Goal: Information Seeking & Learning: Learn about a topic

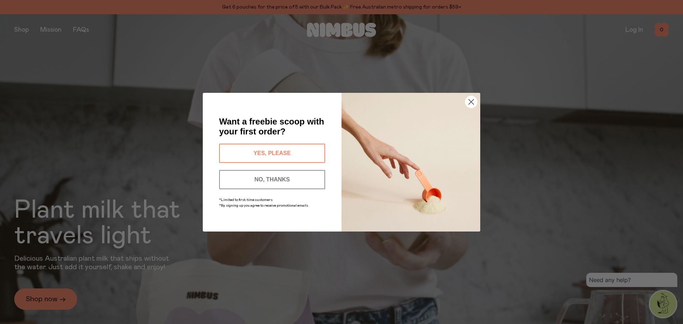
click at [470, 101] on circle "Close dialog" at bounding box center [471, 102] width 12 height 12
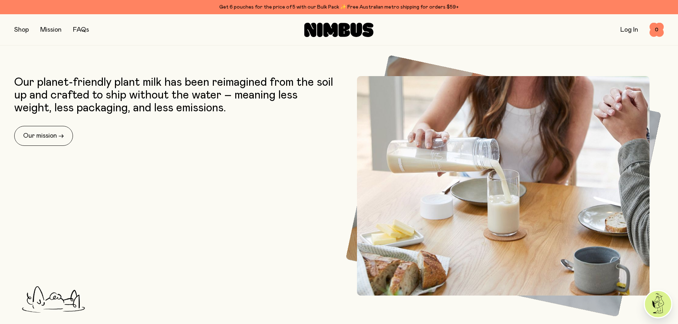
scroll to position [320, 0]
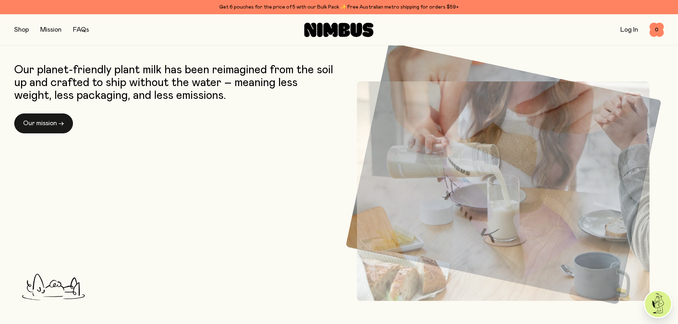
click at [46, 125] on link "Our mission →" at bounding box center [43, 123] width 59 height 20
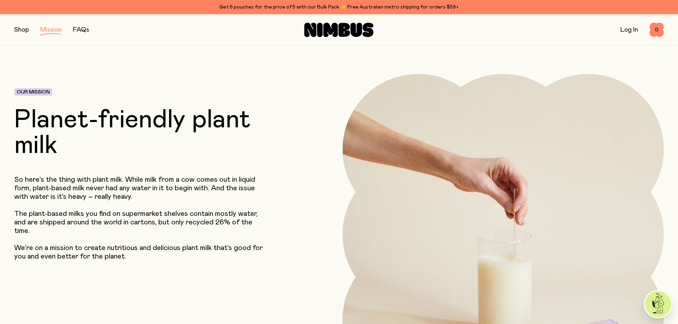
drag, startPoint x: 239, startPoint y: 230, endPoint x: 225, endPoint y: 102, distance: 128.5
click at [26, 30] on button "button" at bounding box center [21, 30] width 15 height 10
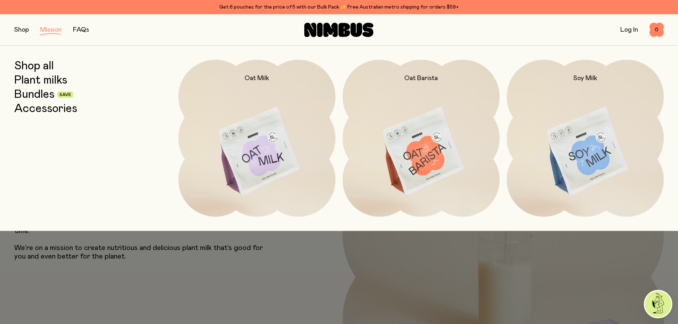
drag, startPoint x: 220, startPoint y: 322, endPoint x: 217, endPoint y: 314, distance: 8.9
click at [220, 322] on div at bounding box center [339, 162] width 678 height 324
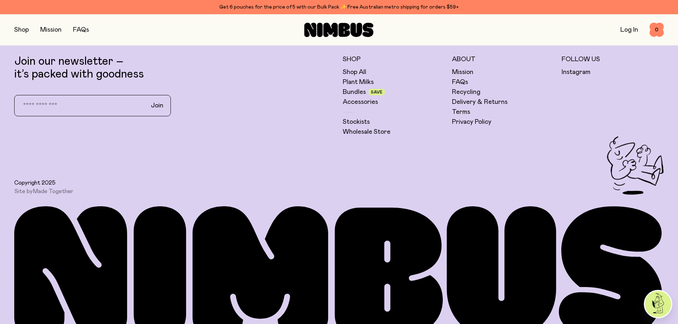
scroll to position [2400, 0]
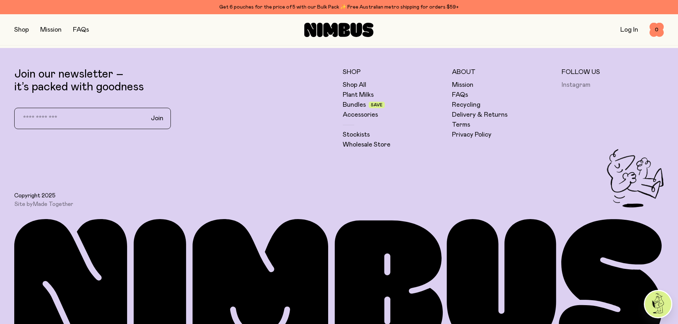
click at [577, 85] on link "Instagram" at bounding box center [575, 85] width 29 height 9
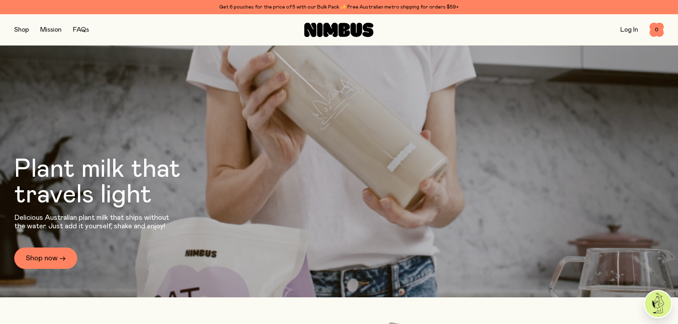
scroll to position [0, 0]
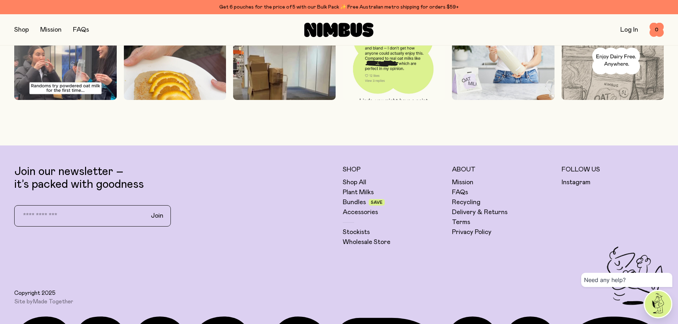
scroll to position [2317, 0]
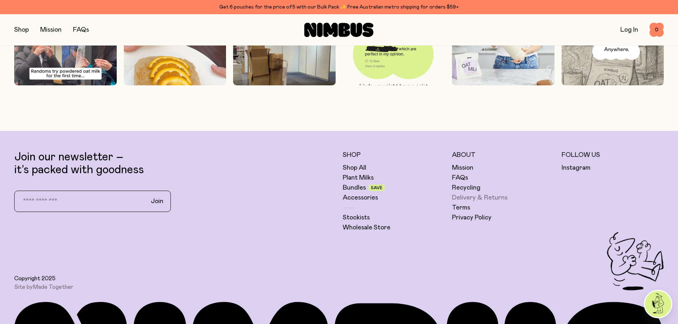
click at [464, 198] on link "Delivery & Returns" at bounding box center [479, 198] width 55 height 9
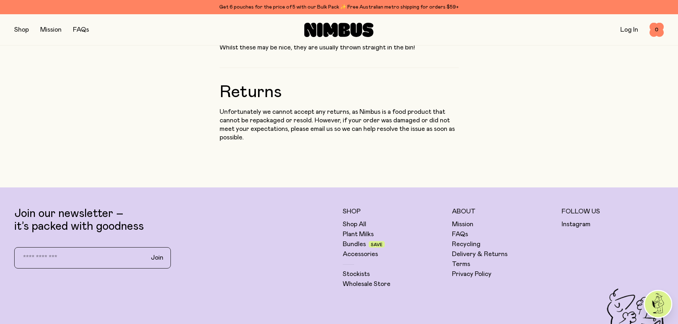
scroll to position [740, 0]
click at [567, 221] on link "Instagram" at bounding box center [575, 225] width 29 height 9
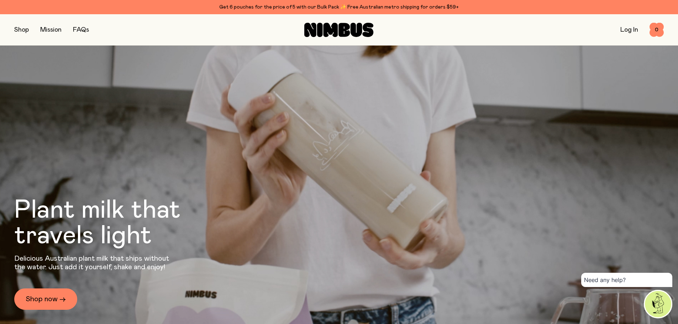
click at [82, 32] on link "FAQs" at bounding box center [81, 30] width 16 height 6
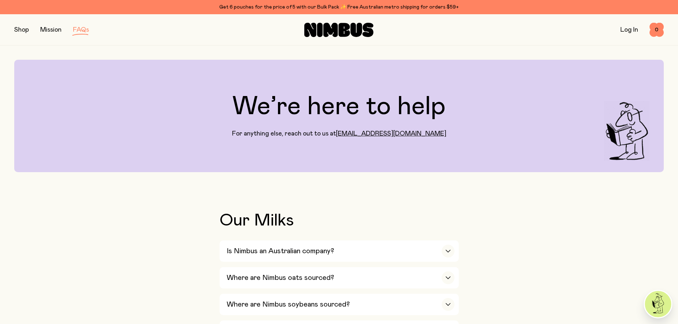
drag, startPoint x: 202, startPoint y: 125, endPoint x: 199, endPoint y: 61, distance: 64.5
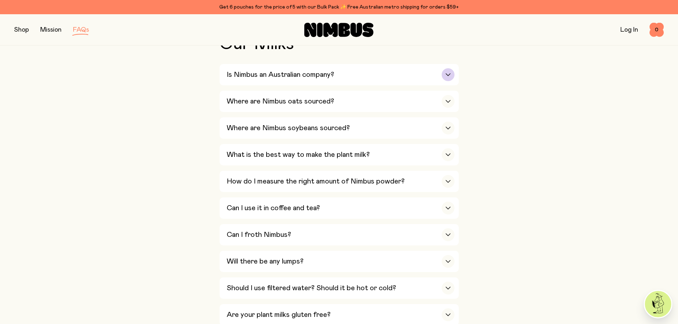
scroll to position [178, 0]
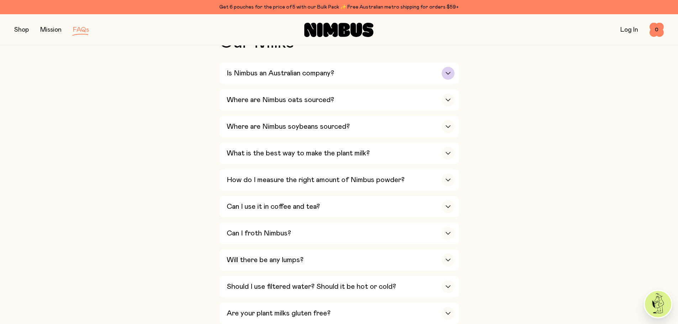
click at [264, 70] on h3 "Is Nimbus an Australian company?" at bounding box center [280, 73] width 107 height 9
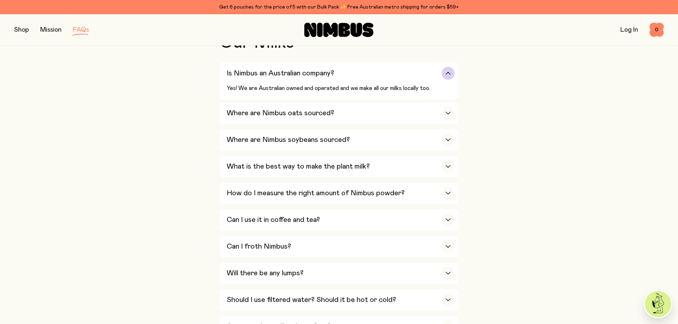
click at [264, 70] on h3 "Is Nimbus an Australian company?" at bounding box center [280, 73] width 107 height 9
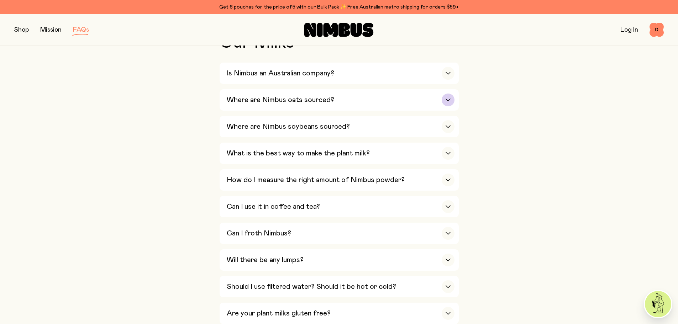
click at [263, 94] on div "Where are Nimbus oats sourced?" at bounding box center [341, 99] width 228 height 21
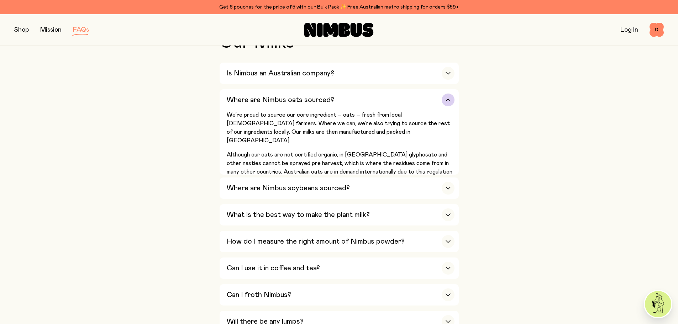
click at [263, 94] on div "Where are Nimbus oats sourced?" at bounding box center [341, 99] width 228 height 21
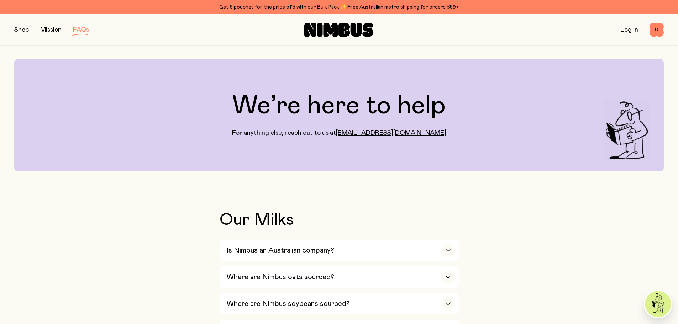
scroll to position [0, 0]
click at [47, 31] on link "Mission" at bounding box center [50, 30] width 21 height 6
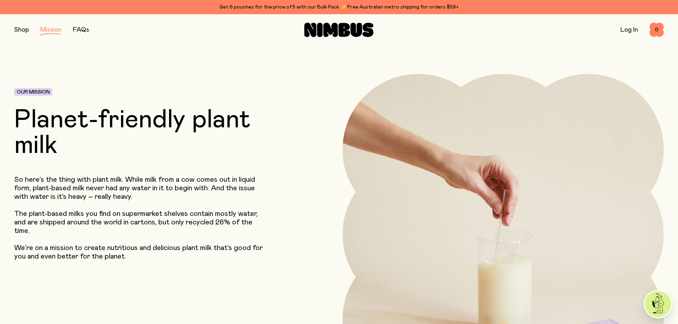
drag, startPoint x: 226, startPoint y: 244, endPoint x: 221, endPoint y: 130, distance: 114.7
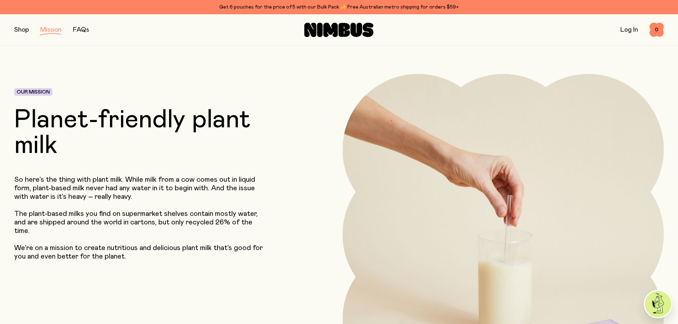
click at [23, 31] on button "button" at bounding box center [21, 30] width 15 height 10
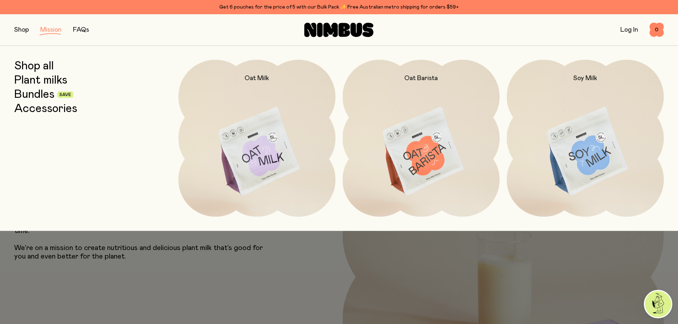
click at [166, 285] on div at bounding box center [339, 162] width 678 height 324
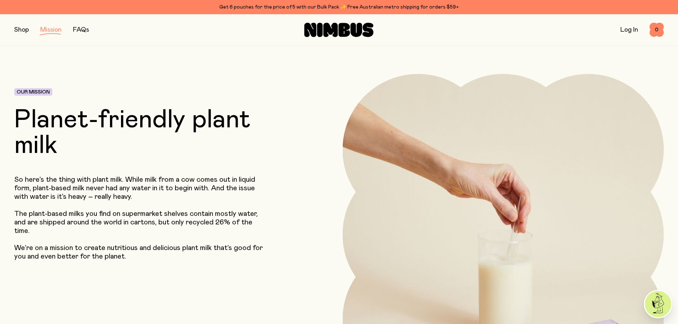
click at [18, 28] on button "button" at bounding box center [21, 30] width 15 height 10
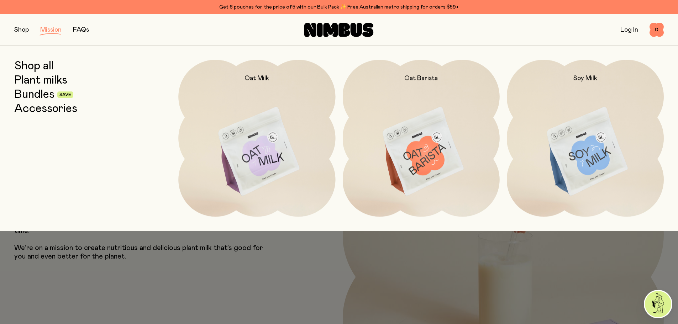
click at [212, 268] on div at bounding box center [339, 162] width 678 height 324
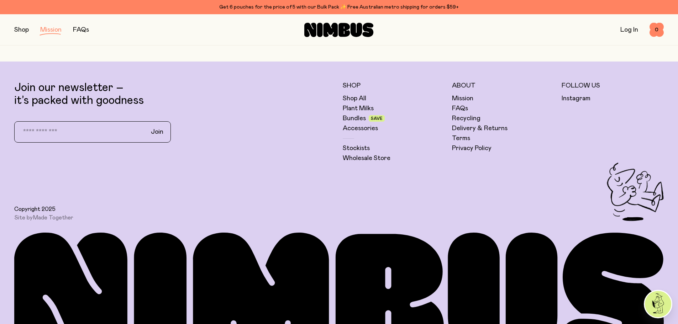
scroll to position [1700, 0]
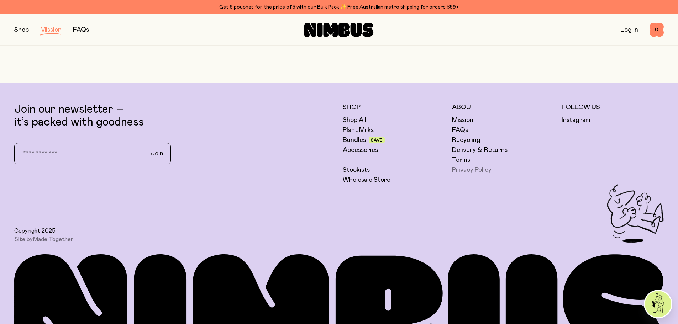
click at [460, 172] on link "Privacy Policy" at bounding box center [471, 170] width 39 height 9
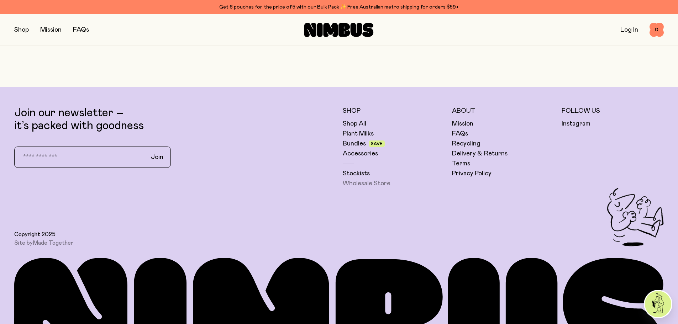
scroll to position [4211, 0]
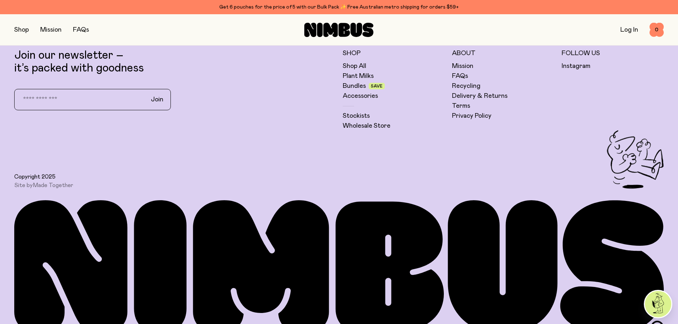
click at [652, 304] on img at bounding box center [658, 304] width 26 height 26
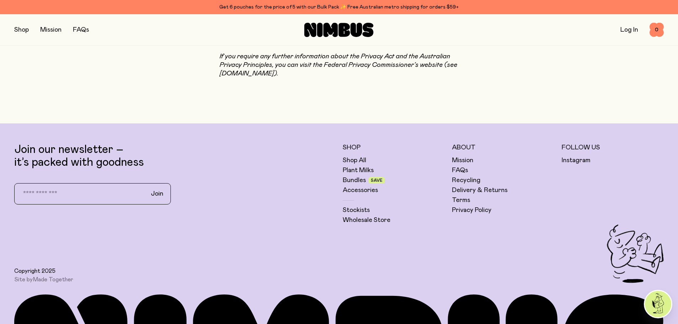
scroll to position [4105, 0]
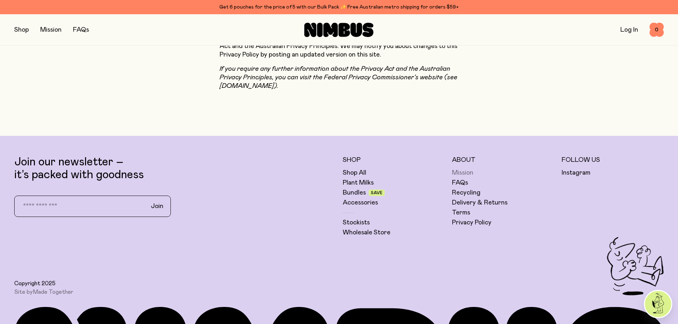
click at [464, 169] on link "Mission" at bounding box center [462, 173] width 21 height 9
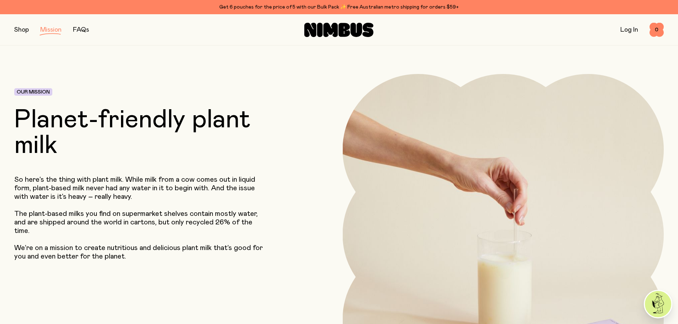
click at [22, 30] on button "button" at bounding box center [21, 30] width 15 height 10
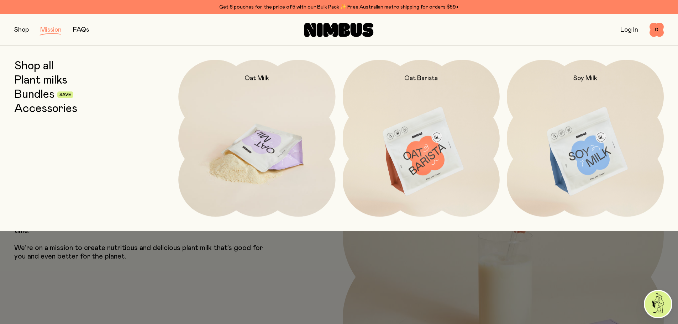
click at [281, 168] on img at bounding box center [256, 152] width 157 height 184
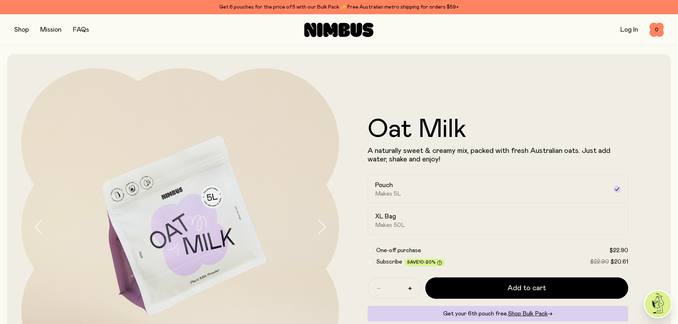
click at [22, 29] on button "button" at bounding box center [21, 30] width 15 height 10
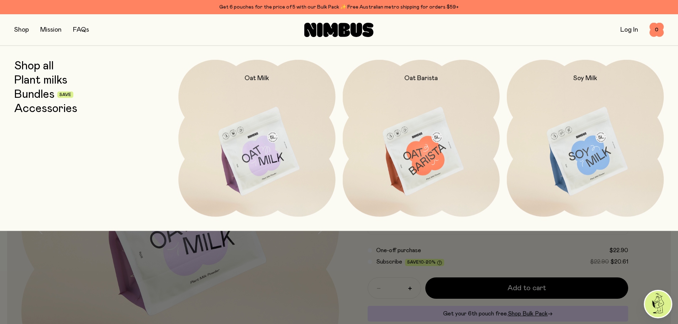
click at [76, 264] on div at bounding box center [339, 162] width 678 height 324
